Goal: Task Accomplishment & Management: Manage account settings

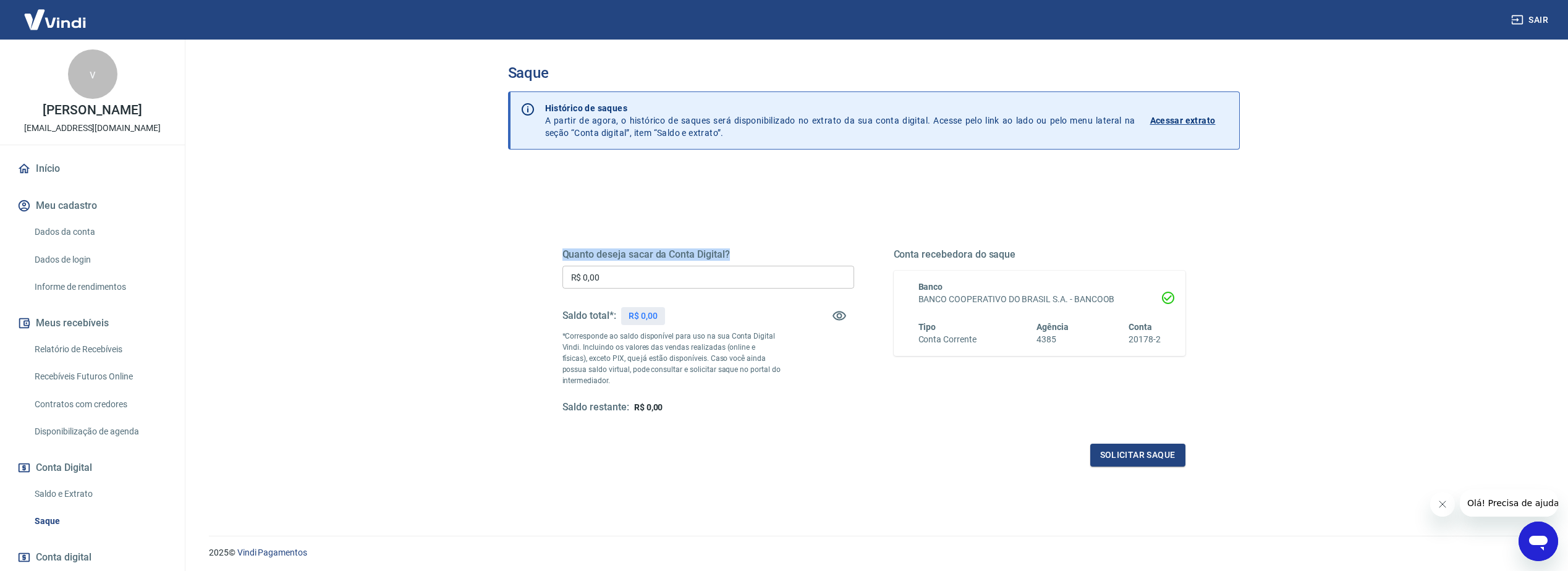
drag, startPoint x: 561, startPoint y: 253, endPoint x: 740, endPoint y: 244, distance: 179.2
click at [740, 244] on div "Quanto deseja sacar da Conta Digital? R$ 0,00 ​ Saldo total*: R$ 0,00 *Correspo…" at bounding box center [874, 337] width 653 height 287
drag, startPoint x: 738, startPoint y: 240, endPoint x: 596, endPoint y: 186, distance: 151.9
click at [596, 186] on div "Quanto deseja sacar da Conta Digital? R$ 0,00 ​ Saldo total*: R$ 0,00 *Correspo…" at bounding box center [874, 390] width 732 height 442
